Goal: Task Accomplishment & Management: Use online tool/utility

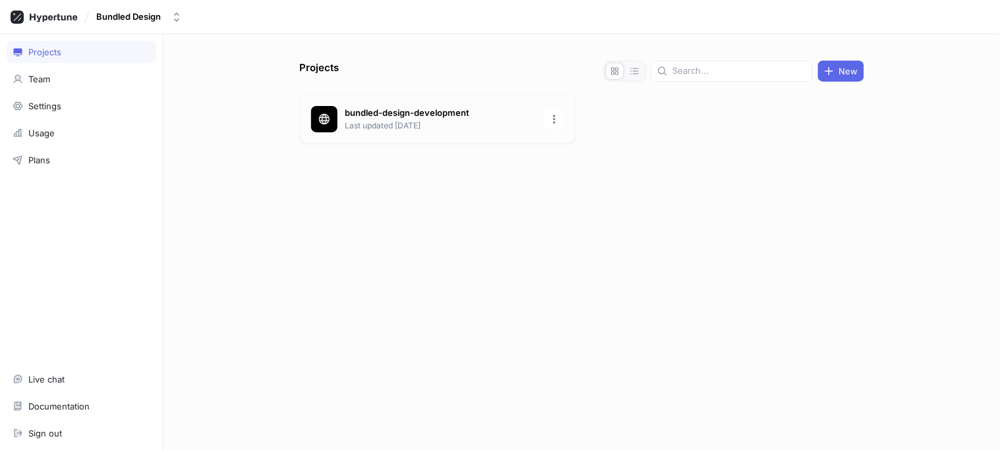
click at [341, 102] on div "bundled-design-development Last updated [DATE]" at bounding box center [438, 119] width 276 height 49
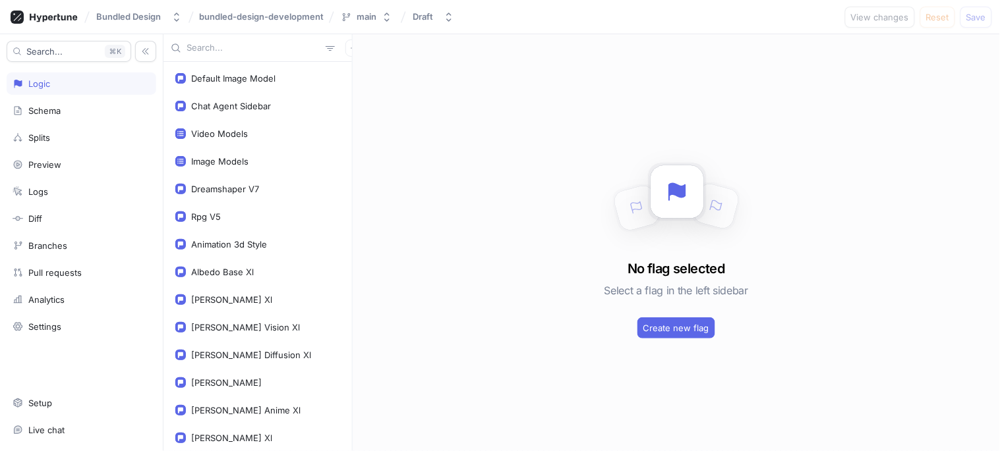
click at [260, 50] on input "text" at bounding box center [254, 48] width 134 height 13
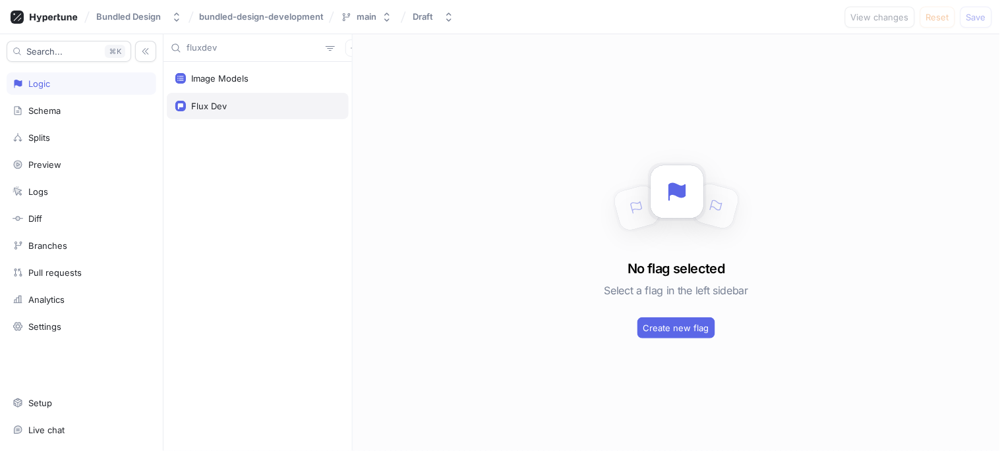
type input "fluxdev"
click at [213, 102] on div "Flux Dev" at bounding box center [209, 106] width 36 height 11
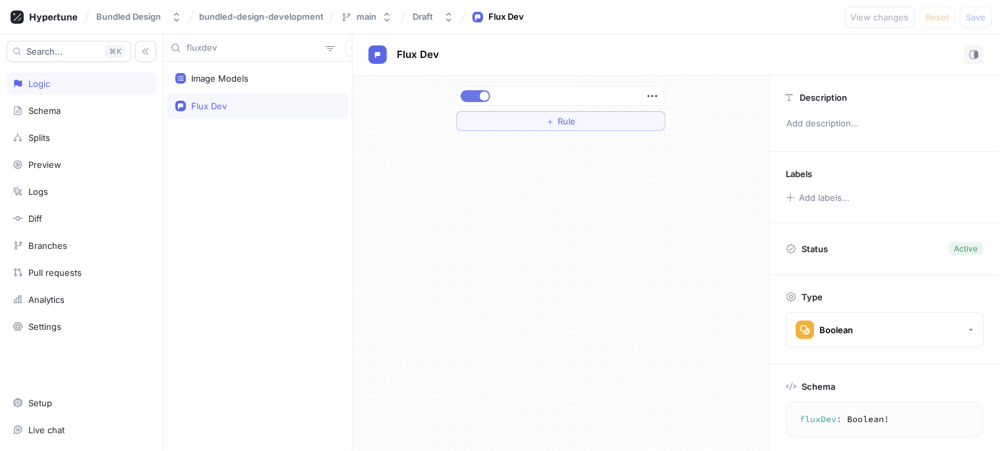
click at [479, 90] on button "button" at bounding box center [476, 96] width 30 height 12
click at [978, 18] on span "Save" at bounding box center [976, 17] width 20 height 8
click at [473, 100] on button "button" at bounding box center [476, 96] width 30 height 12
click at [983, 20] on span "Save" at bounding box center [976, 17] width 20 height 8
